Goal: Find specific page/section: Find specific page/section

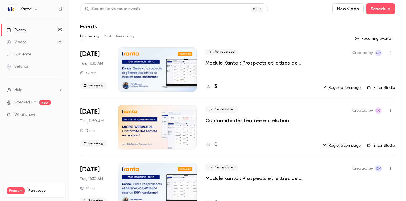
click at [123, 38] on button "Recurring" at bounding box center [125, 36] width 18 height 9
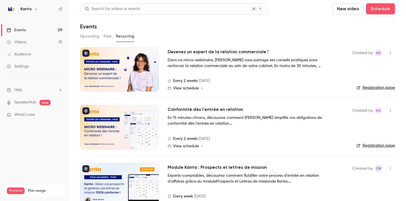
click at [136, 71] on div at bounding box center [119, 69] width 79 height 44
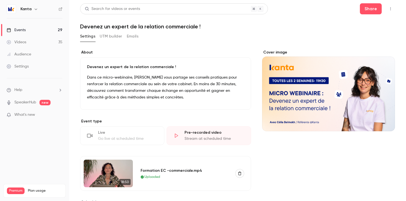
click at [46, 27] on link "Events 29" at bounding box center [34, 30] width 69 height 12
